Goal: Understand site structure: Understand site structure

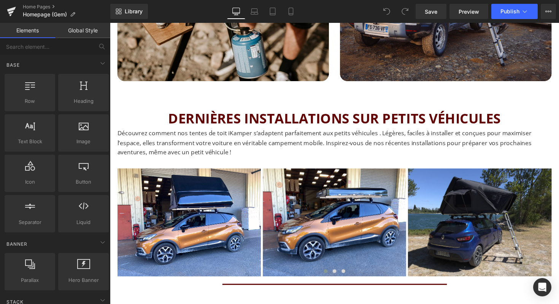
scroll to position [940, 0]
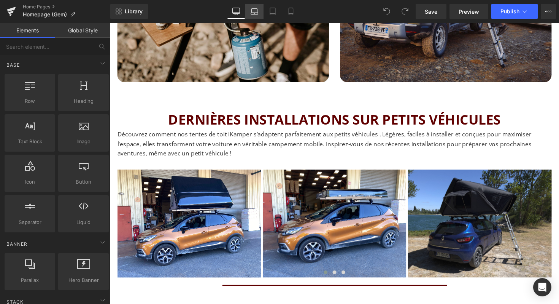
click at [254, 10] on icon at bounding box center [255, 12] width 8 height 8
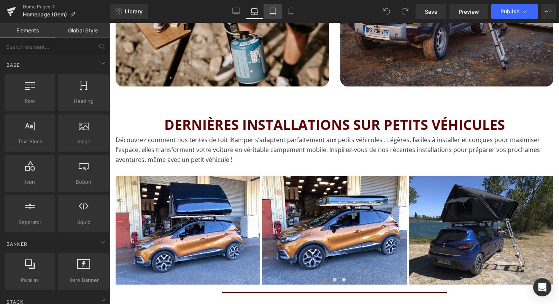
click at [275, 8] on icon at bounding box center [272, 11] width 5 height 7
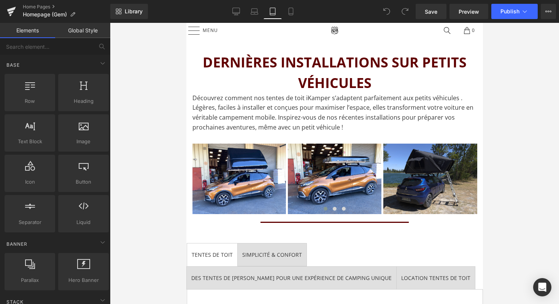
scroll to position [792, 0]
click at [290, 10] on icon at bounding box center [291, 12] width 8 height 8
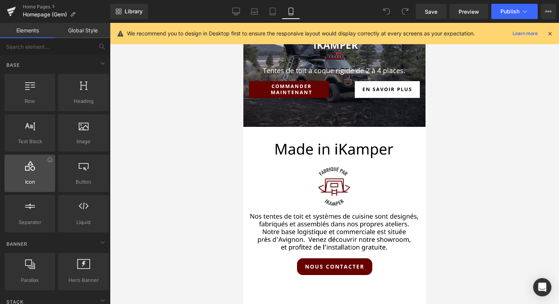
scroll to position [0, 0]
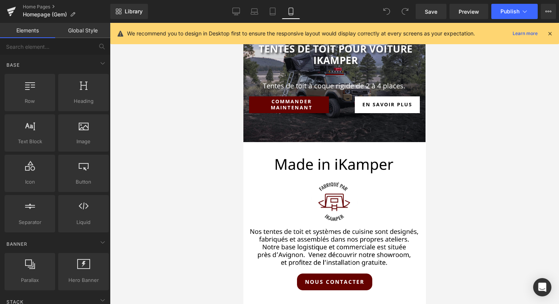
drag, startPoint x: 484, startPoint y: 33, endPoint x: 201, endPoint y: 32, distance: 283.0
click at [191, 38] on div "We recommend you to design in Desktop first to ensure the responsive layout wou…" at bounding box center [334, 33] width 449 height 21
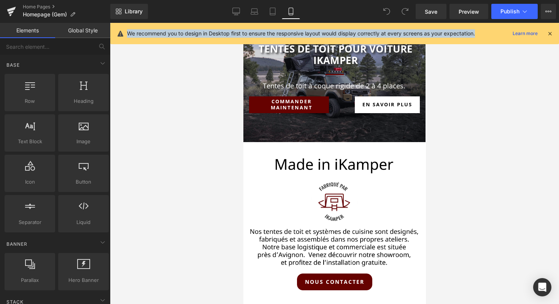
drag, startPoint x: 127, startPoint y: 31, endPoint x: 477, endPoint y: 32, distance: 350.7
click at [478, 33] on div "We recommend you to design in Desktop first to ensure the responsive layout wou…" at bounding box center [337, 33] width 420 height 9
copy p "We recommend you to design in Desktop first to ensure the responsive layout wou…"
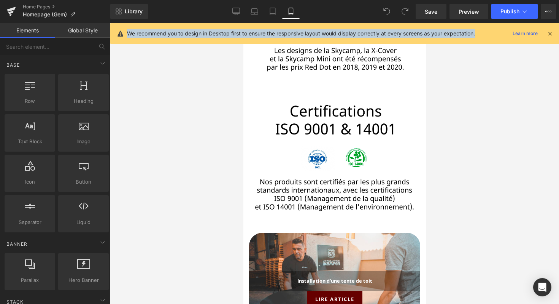
scroll to position [2381, 0]
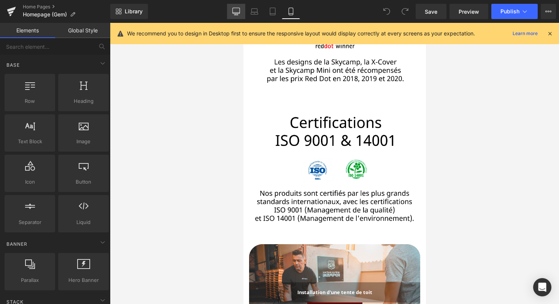
click at [232, 10] on link "Desktop" at bounding box center [236, 11] width 18 height 15
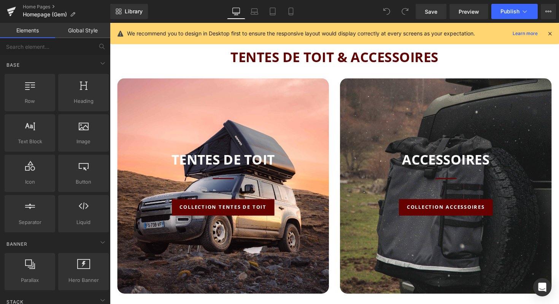
scroll to position [505, 0]
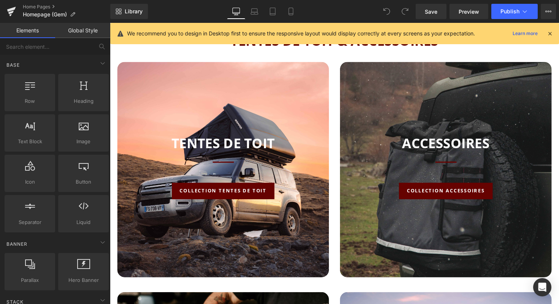
click at [550, 32] on icon at bounding box center [550, 33] width 7 height 7
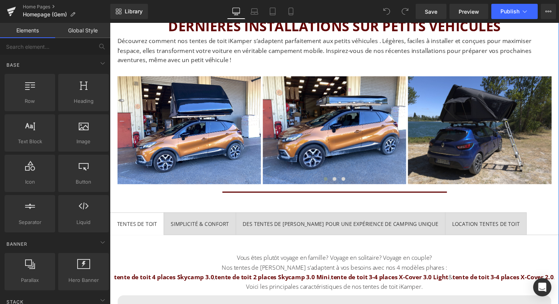
scroll to position [1040, 0]
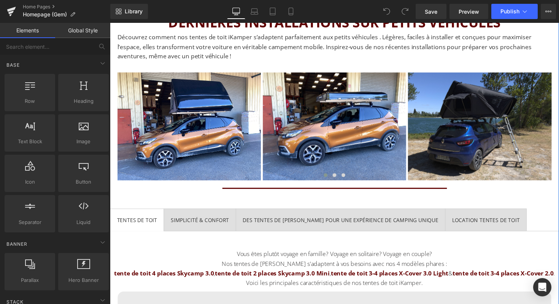
click at [330, 53] on p "Découvrez comment nos tentes de toit iKamper s’adaptent parfaitement aux petits…" at bounding box center [340, 47] width 445 height 29
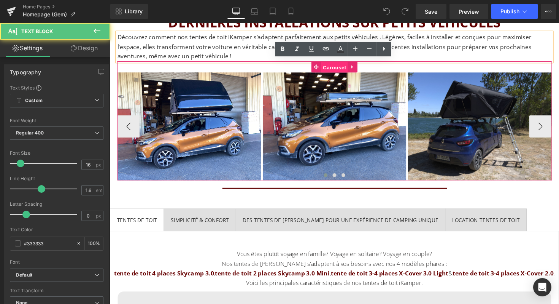
click at [336, 67] on span "Carousel" at bounding box center [339, 67] width 27 height 11
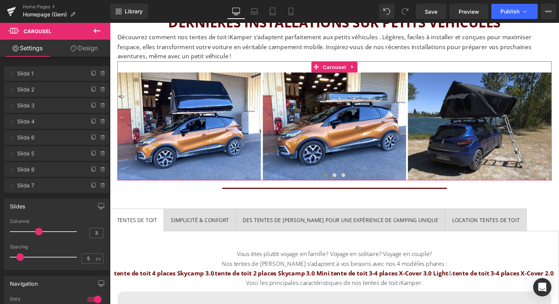
click at [83, 50] on link "Design" at bounding box center [84, 48] width 55 height 17
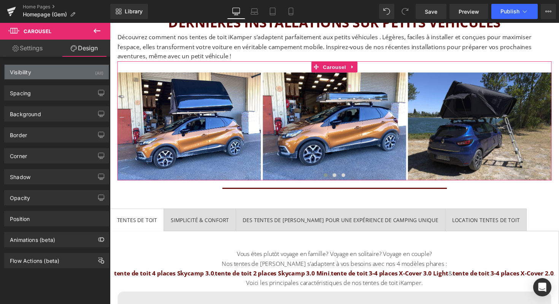
click at [46, 73] on div "Visibility (All)" at bounding box center [57, 72] width 104 height 14
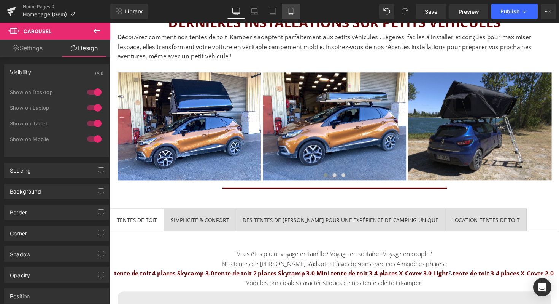
click at [293, 11] on icon at bounding box center [291, 12] width 8 height 8
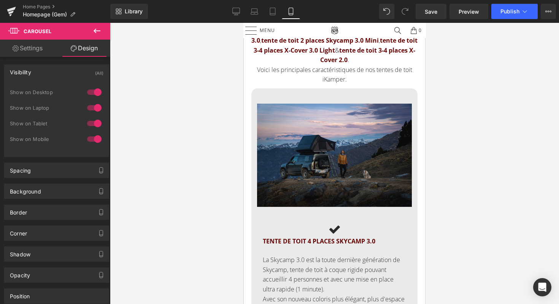
scroll to position [0, 0]
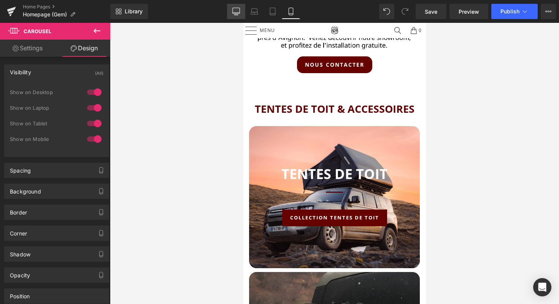
click at [238, 17] on link "Desktop" at bounding box center [236, 11] width 18 height 15
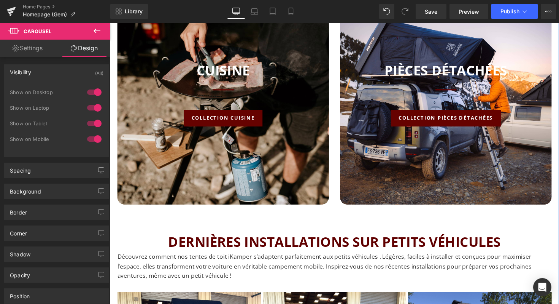
scroll to position [835, 0]
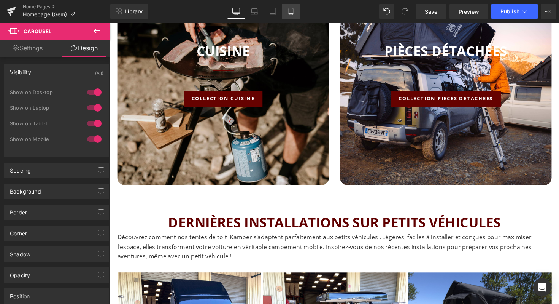
click at [293, 14] on icon at bounding box center [291, 14] width 4 height 0
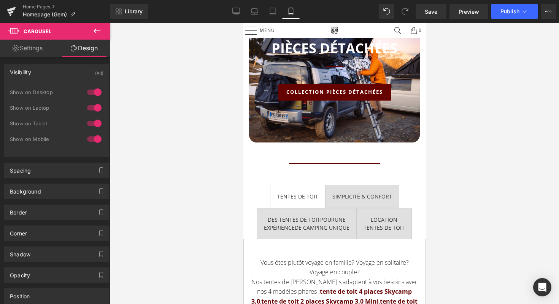
scroll to position [780, 0]
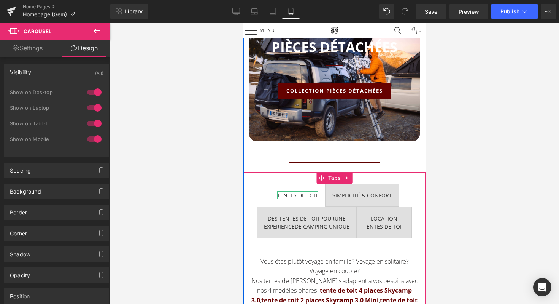
click at [297, 193] on h2 "TENTES DE TOIT" at bounding box center [297, 195] width 41 height 8
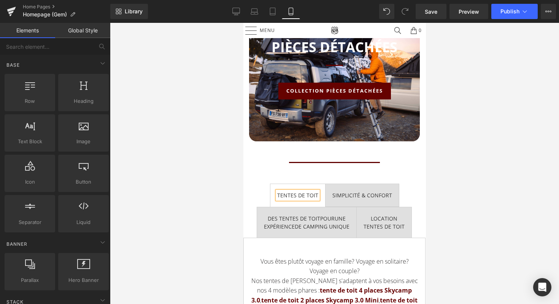
click at [202, 208] on div at bounding box center [334, 163] width 449 height 281
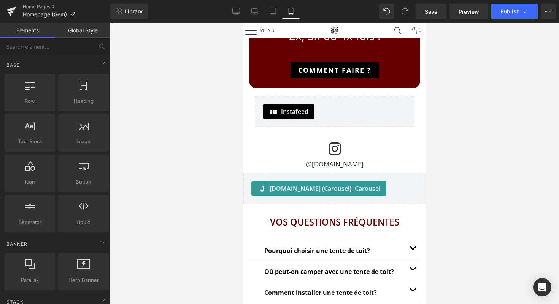
scroll to position [2932, 0]
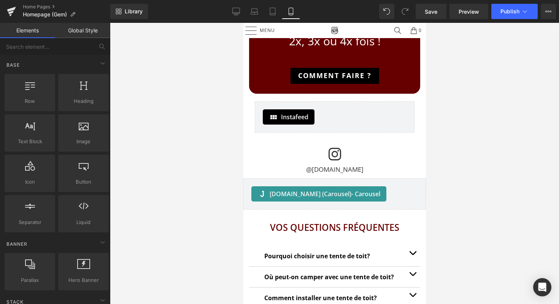
click at [201, 139] on div at bounding box center [334, 163] width 449 height 281
click at [215, 149] on div at bounding box center [334, 163] width 449 height 281
